Goal: Task Accomplishment & Management: Complete application form

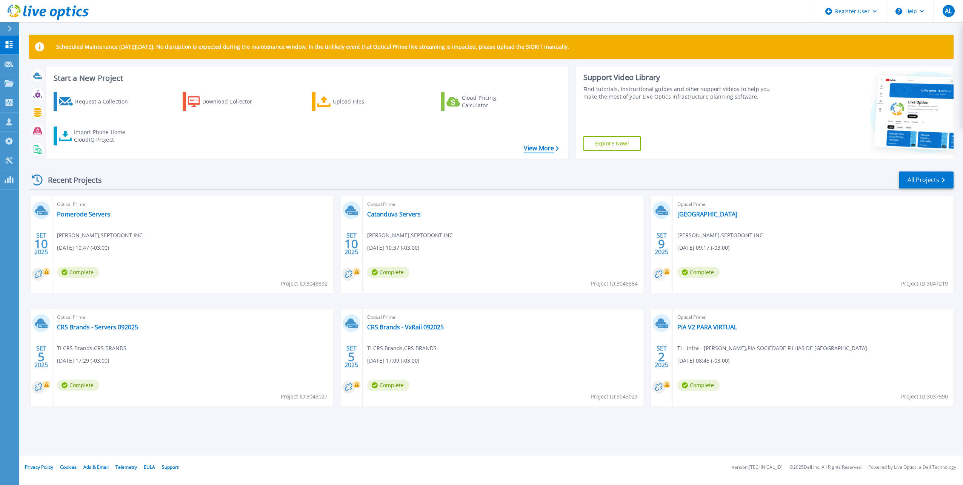
click at [549, 151] on link "View More" at bounding box center [541, 148] width 35 height 7
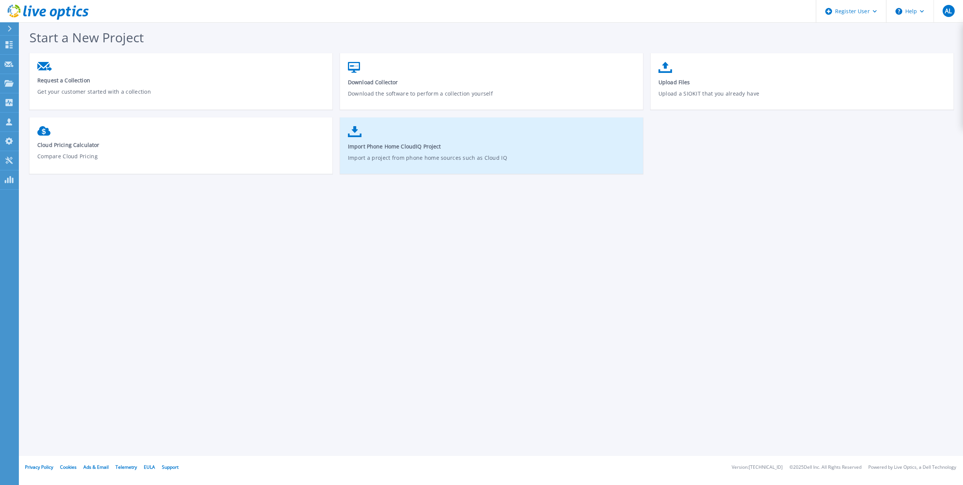
click at [373, 156] on p "Import a project from phone home sources such as Cloud IQ" at bounding box center [492, 162] width 288 height 17
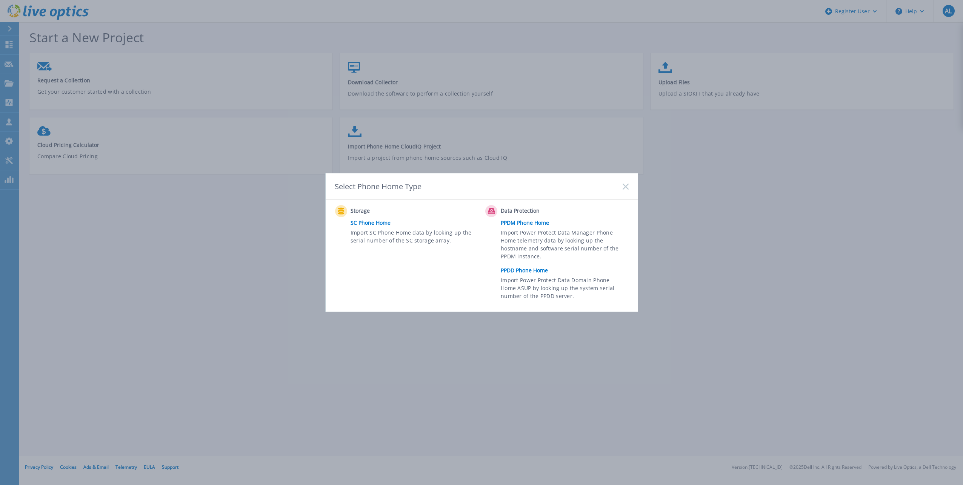
click at [519, 270] on link "PPDD Phone Home" at bounding box center [566, 270] width 131 height 11
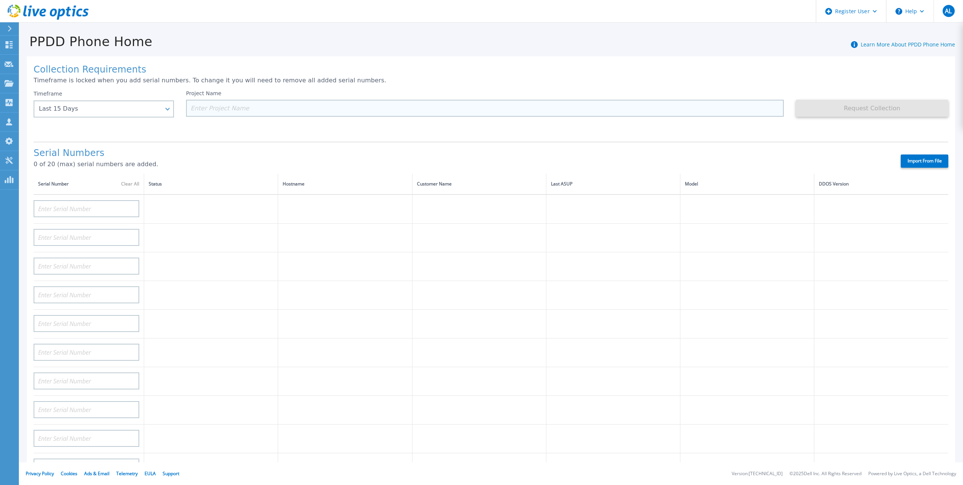
click at [197, 108] on input at bounding box center [485, 108] width 598 height 17
click at [179, 195] on td at bounding box center [211, 208] width 134 height 29
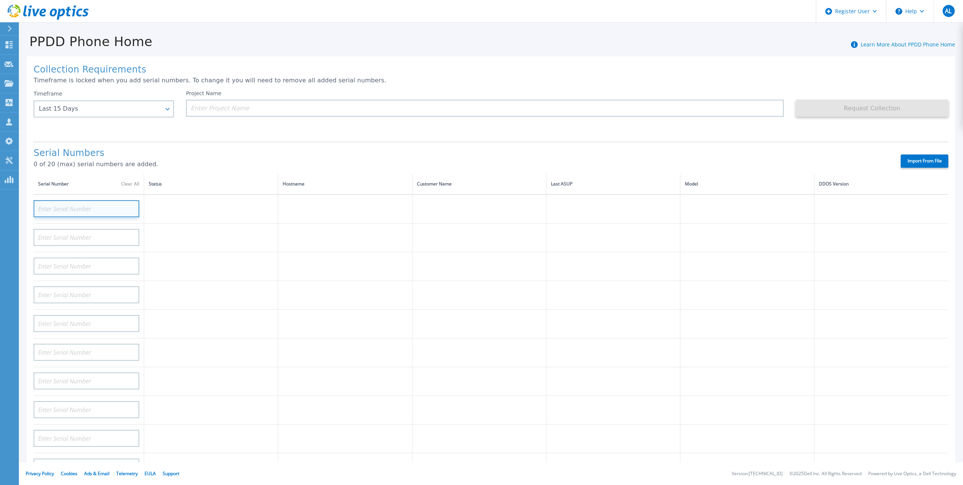
click at [95, 200] on input at bounding box center [87, 208] width 106 height 17
paste input "1XF2SR3"
type input "1XF2SR3"
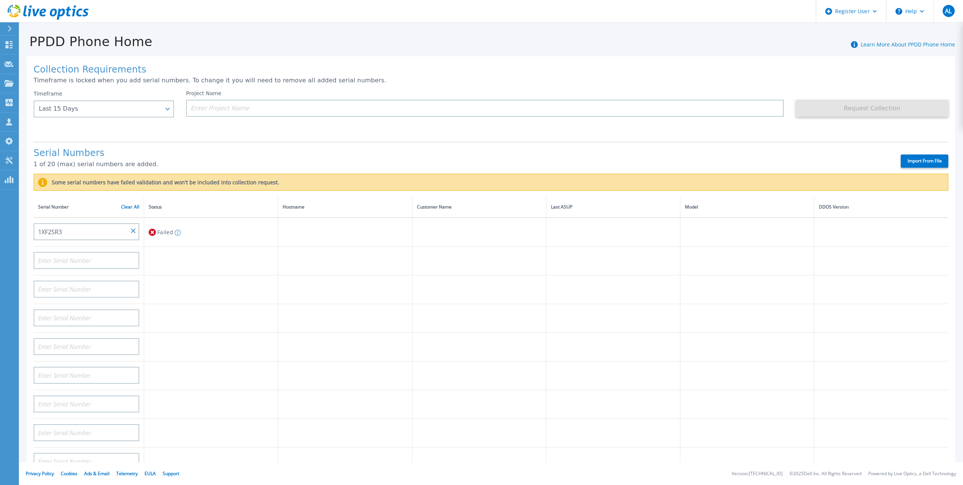
click at [162, 149] on h1 "Serial Numbers" at bounding box center [461, 153] width 854 height 11
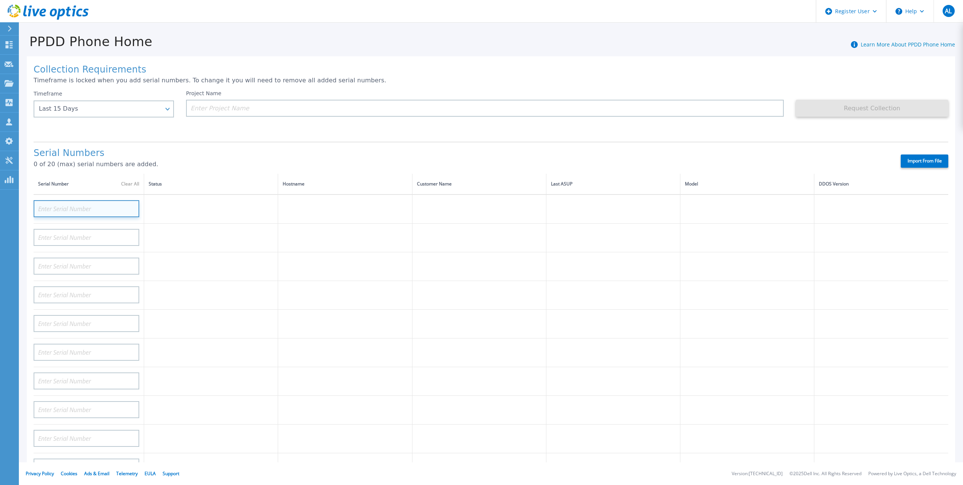
paste input "CN0J0T3GLOG001"
type input "CN0J0T3GLOG001"
click at [180, 200] on td "Validating" at bounding box center [211, 208] width 134 height 29
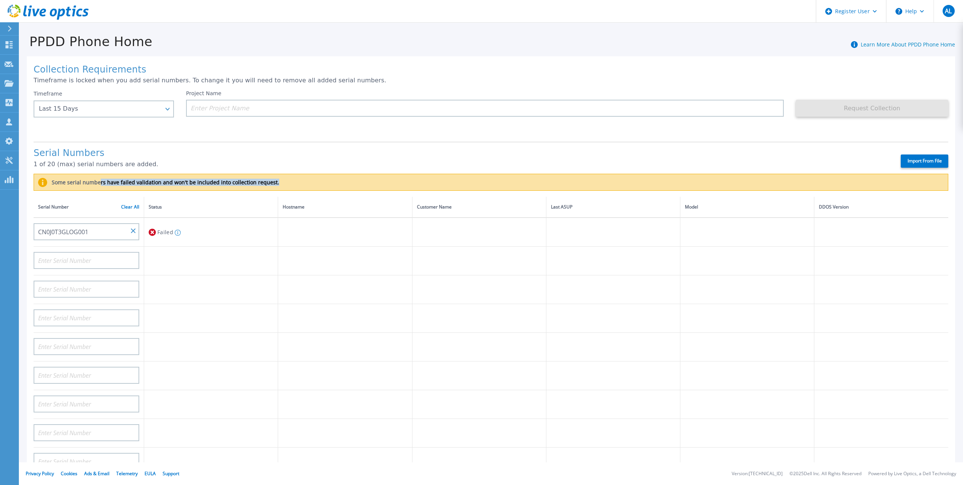
drag, startPoint x: 101, startPoint y: 177, endPoint x: 299, endPoint y: 177, distance: 198.1
click at [299, 177] on div "Some serial numbers have failed validation and won't be included into collectio…" at bounding box center [491, 182] width 915 height 17
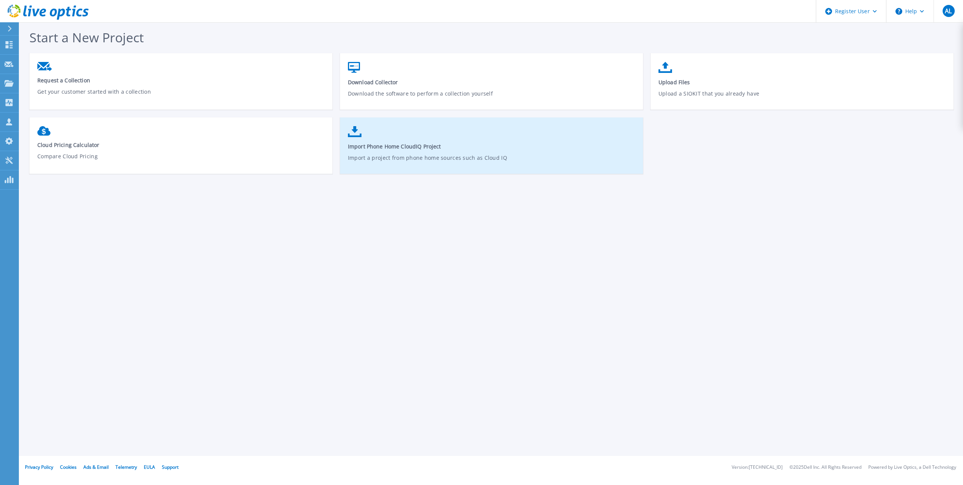
click at [395, 149] on span "Import Phone Home CloudIQ Project" at bounding box center [492, 146] width 288 height 7
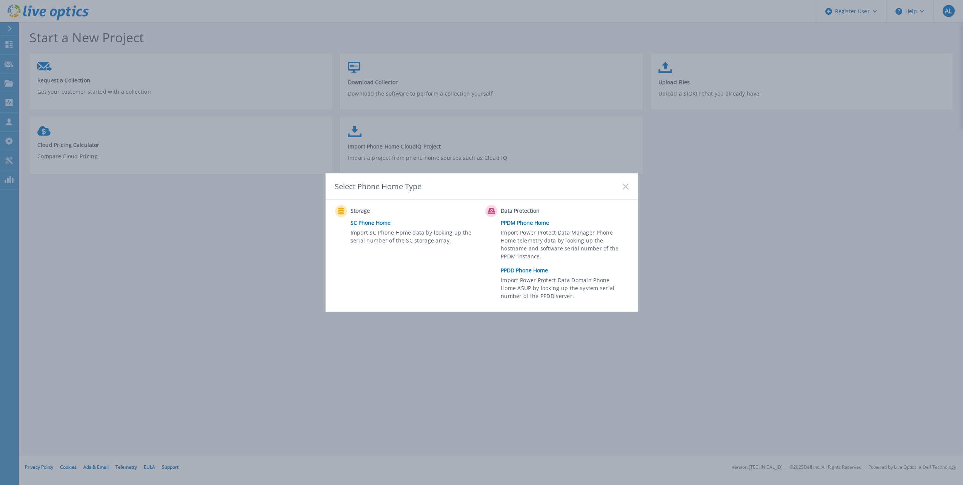
click at [514, 225] on link "PPDM Phone Home" at bounding box center [566, 222] width 131 height 11
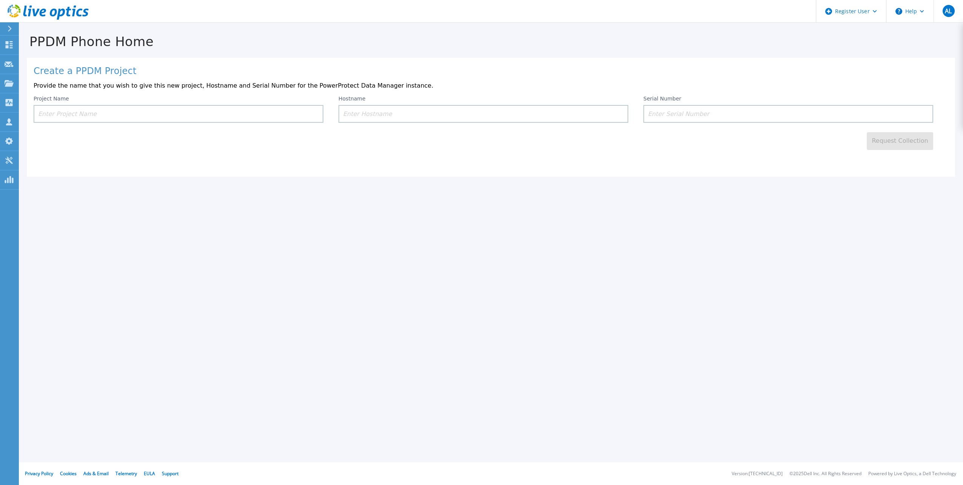
click at [131, 119] on input at bounding box center [179, 114] width 290 height 18
click at [685, 115] on input at bounding box center [788, 114] width 290 height 18
paste input "CN0J0T3GLOG001"
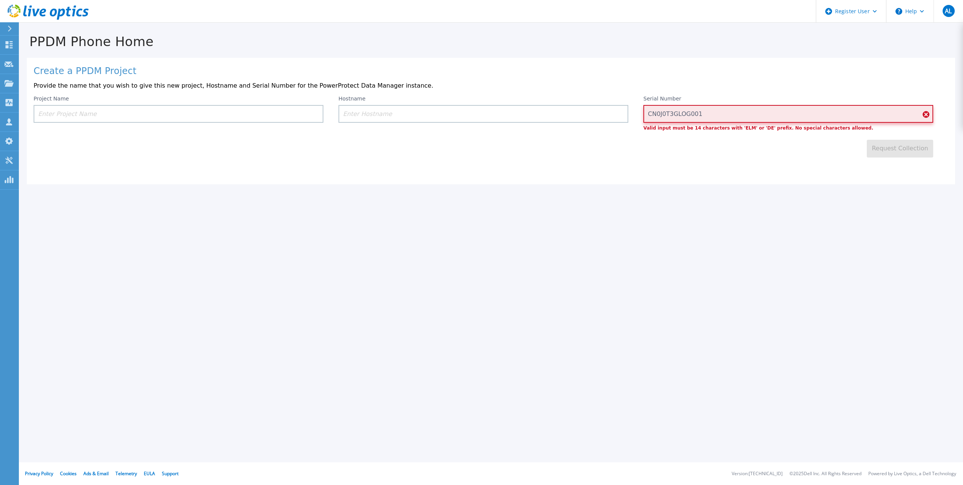
type input "CN0J0T3GLOG001"
click at [659, 168] on div "Create a PPDM Project Provide the name that you wish to give this new project, …" at bounding box center [491, 121] width 928 height 126
click at [9, 41] on icon at bounding box center [9, 44] width 9 height 7
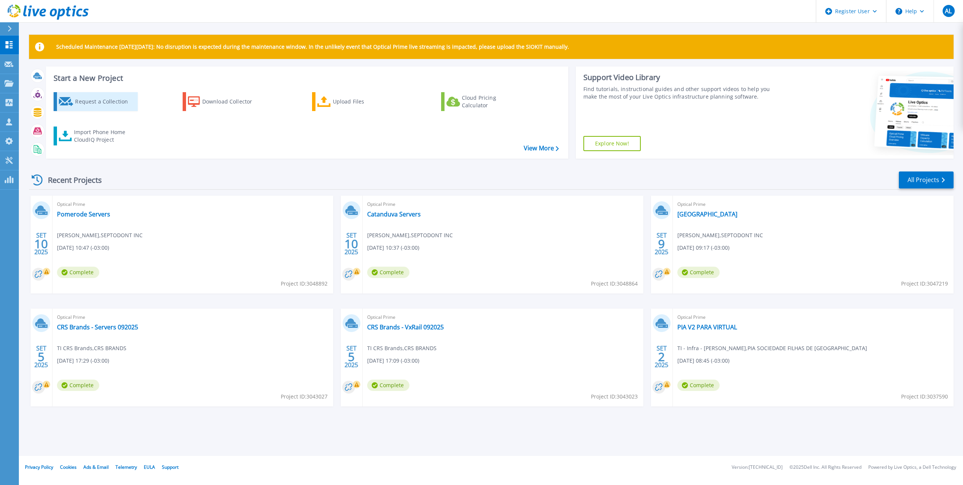
click at [94, 102] on div "Request a Collection" at bounding box center [105, 101] width 60 height 15
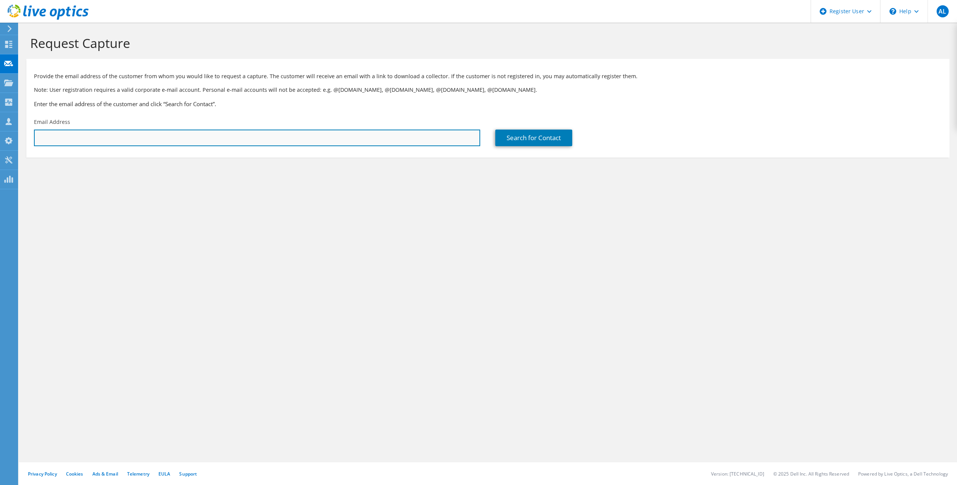
click at [326, 143] on input "text" at bounding box center [257, 137] width 446 height 17
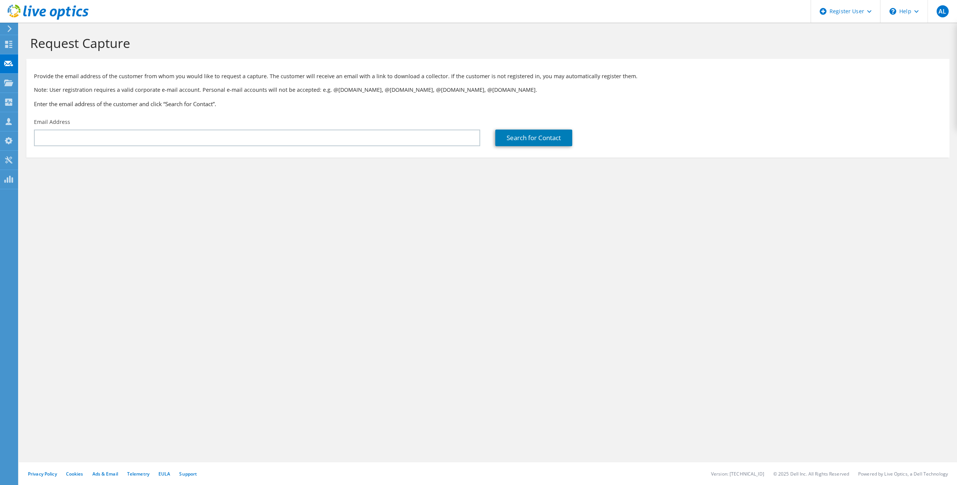
drag, startPoint x: 187, startPoint y: 159, endPoint x: 183, endPoint y: 147, distance: 12.1
click at [187, 159] on section "Request Capture Provide the email address of the customer from whom you would l…" at bounding box center [488, 109] width 939 height 172
click at [182, 147] on div "Email Address" at bounding box center [257, 131] width 462 height 35
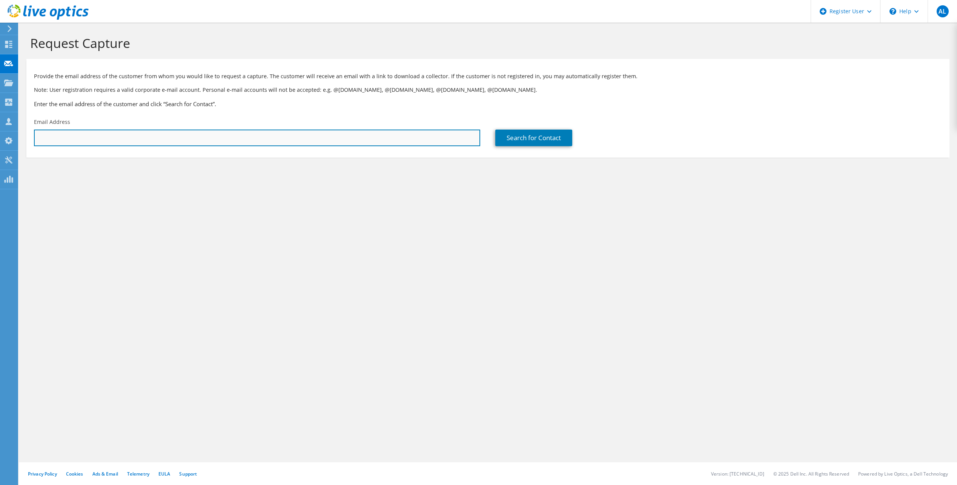
click at [177, 139] on input "text" at bounding box center [257, 137] width 446 height 17
paste input "TI - Infra - [PERSON_NAME] <[PERSON_NAME][EMAIL_ADDRESS][PERSON_NAME][PERSON_NA…"
click at [205, 140] on input "TI - Infra - [PERSON_NAME] <[PERSON_NAME][EMAIL_ADDRESS][PERSON_NAME][PERSON_NA…" at bounding box center [257, 137] width 446 height 17
drag, startPoint x: 109, startPoint y: 139, endPoint x: -21, endPoint y: 144, distance: 130.3
click at [0, 144] on html "AL Dell User [PERSON_NAME] [EMAIL_ADDRESS][PERSON_NAME][DOMAIN_NAME] Dell My Pr…" at bounding box center [478, 242] width 957 height 485
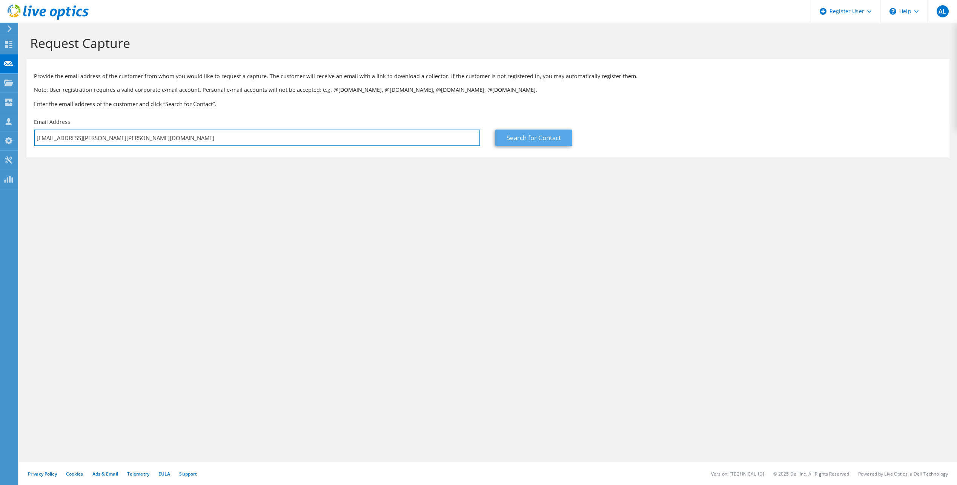
type input "[EMAIL_ADDRESS][PERSON_NAME][PERSON_NAME][DOMAIN_NAME]"
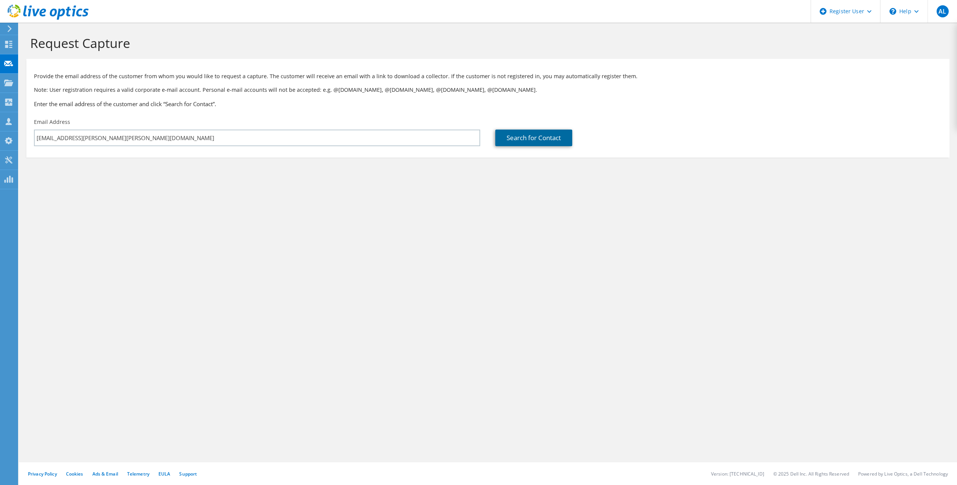
click at [524, 139] on link "Search for Contact" at bounding box center [534, 137] width 77 height 17
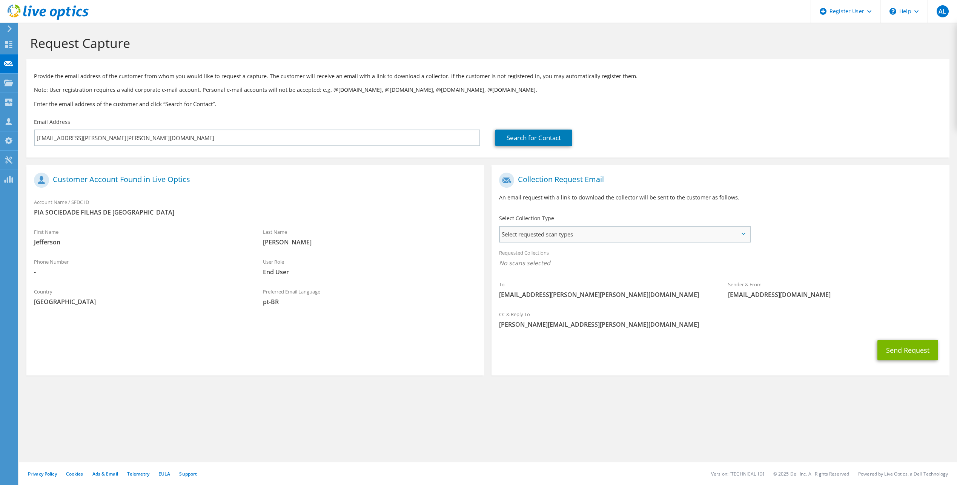
click at [570, 240] on span "Select requested scan types" at bounding box center [624, 233] width 249 height 15
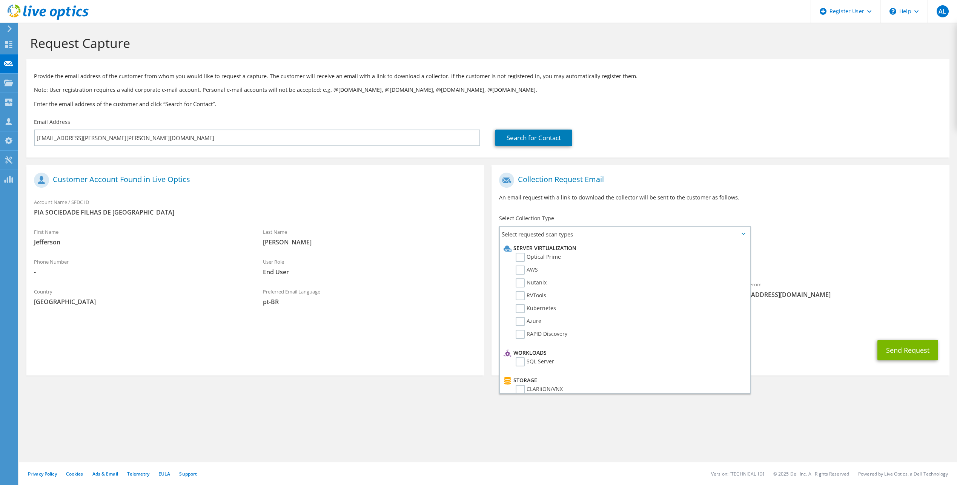
click at [416, 234] on div "Last Name [PERSON_NAME]" at bounding box center [370, 237] width 229 height 26
